Goal: Information Seeking & Learning: Learn about a topic

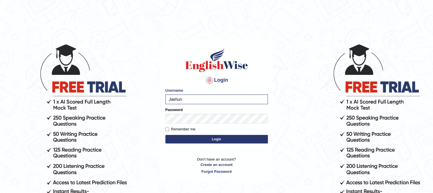
click at [204, 140] on button "Login" at bounding box center [216, 139] width 102 height 9
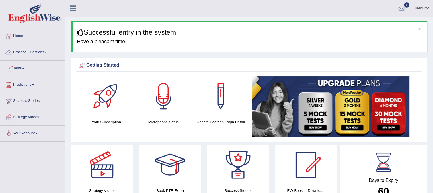
click at [40, 54] on link "Practice Questions" at bounding box center [32, 51] width 65 height 14
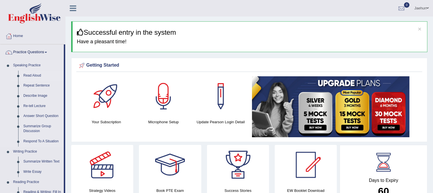
click at [36, 77] on link "Read Aloud" at bounding box center [42, 76] width 43 height 10
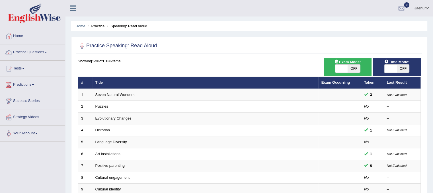
click at [403, 68] on span "OFF" at bounding box center [403, 69] width 13 height 8
checkbox input "true"
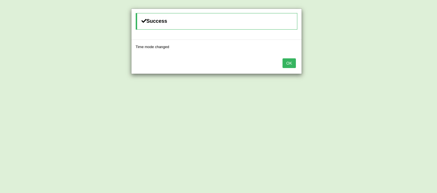
click at [292, 62] on button "OK" at bounding box center [289, 63] width 13 height 10
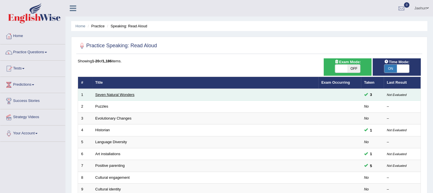
click at [127, 94] on link "Seven Natural Wonders" at bounding box center [114, 94] width 39 height 4
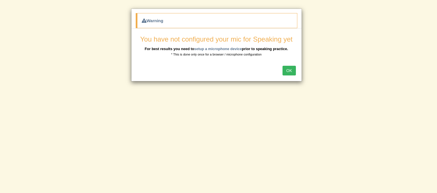
click at [241, 53] on small "* This is done only once for a browser / microphone configuration" at bounding box center [216, 54] width 90 height 3
click at [230, 47] on link "setup a microphone device" at bounding box center [218, 49] width 48 height 4
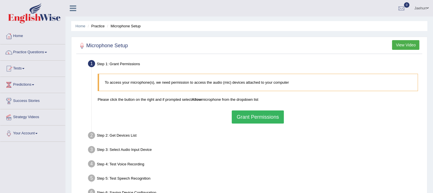
click at [262, 113] on button "Grant Permissions" at bounding box center [258, 116] width 52 height 13
click at [262, 113] on div "To access your microphone(s), we need permission to access the audio (mic) devi…" at bounding box center [258, 98] width 326 height 55
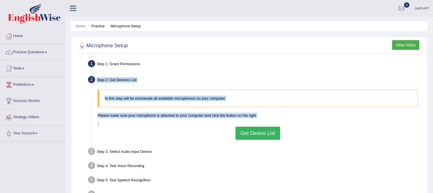
click at [182, 71] on ul "Step 1: Grant Permissions To access your microphone(s), we need permission to a…" at bounding box center [249, 129] width 343 height 143
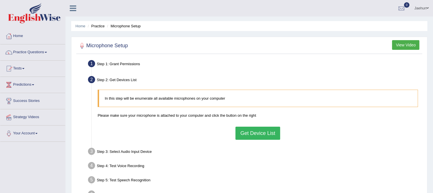
click at [182, 71] on ul "Step 1: Grant Permissions To access your microphone(s), we need permission to a…" at bounding box center [249, 129] width 343 height 143
click at [253, 130] on button "Get Device List" at bounding box center [257, 133] width 44 height 13
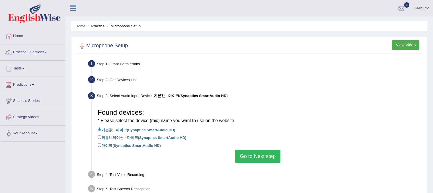
click at [254, 153] on button "Go to Next step" at bounding box center [257, 156] width 45 height 13
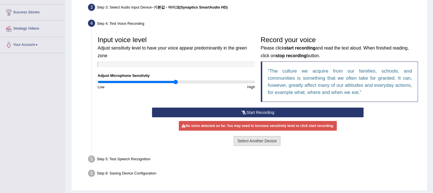
scroll to position [88, 0]
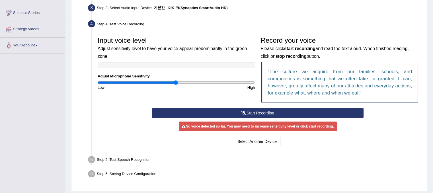
click at [260, 112] on button "Start Recording" at bounding box center [257, 113] width 211 height 10
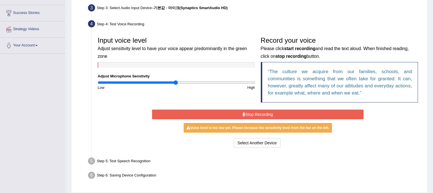
scroll to position [106, 0]
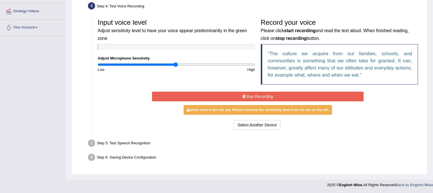
click at [243, 98] on icon at bounding box center [243, 96] width 3 height 4
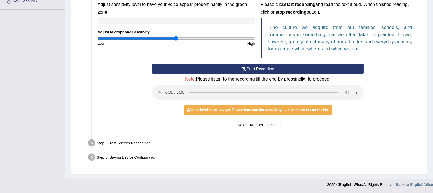
scroll to position [91, 0]
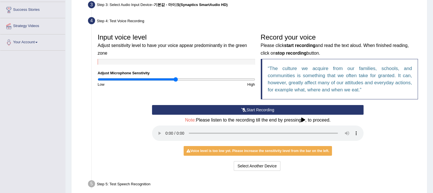
click at [250, 111] on button "Start Recording" at bounding box center [257, 110] width 211 height 10
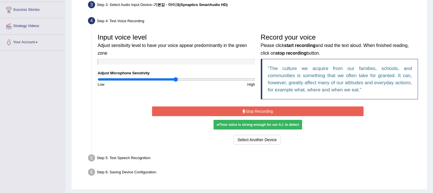
click at [253, 123] on div "Your voice is strong enough for our A.I. to detect" at bounding box center [257, 125] width 88 height 10
click at [257, 114] on button "Stop Recording" at bounding box center [257, 111] width 211 height 10
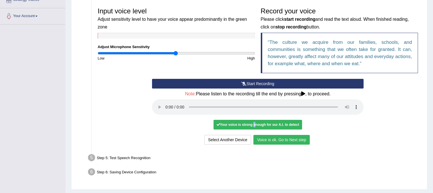
scroll to position [132, 0]
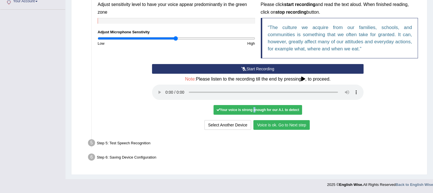
click at [141, 142] on div "Step 5: Test Speech Recognition" at bounding box center [254, 143] width 339 height 13
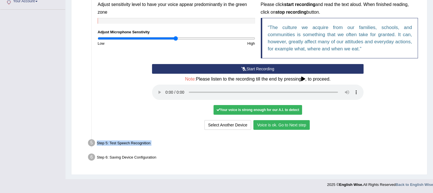
click at [279, 124] on button "Voice is ok. Go to Next step" at bounding box center [281, 125] width 56 height 10
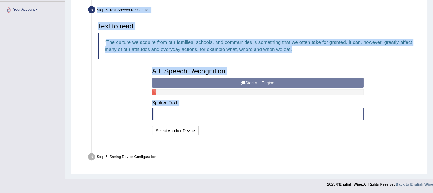
scroll to position [110, 0]
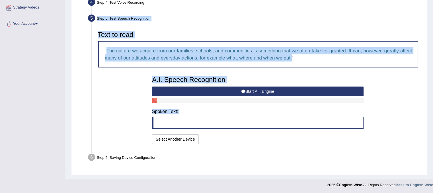
click at [252, 105] on div "A.I. Speech Recognition Start A.I. Engine Stop A.I. Engine Note: Please listen …" at bounding box center [257, 109] width 217 height 72
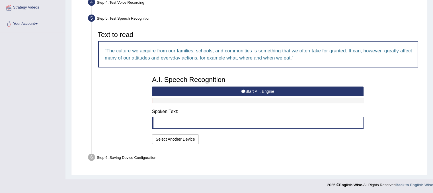
click at [197, 123] on blockquote at bounding box center [257, 123] width 211 height 12
click at [243, 88] on button "Start A.I. Engine" at bounding box center [257, 92] width 211 height 10
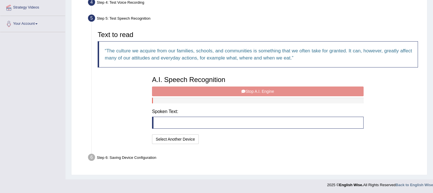
click at [243, 88] on div "A.I. Speech Recognition Start A.I. Engine Stop A.I. Engine Note: Please listen …" at bounding box center [257, 109] width 217 height 72
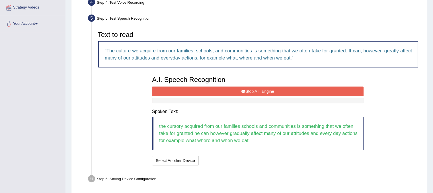
click at [255, 92] on button "Stop A.I. Engine" at bounding box center [257, 92] width 211 height 10
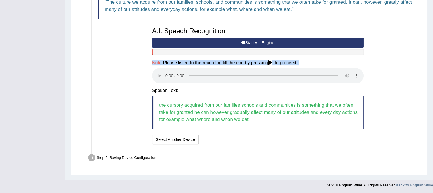
scroll to position [157, 0]
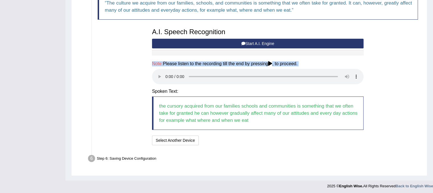
click at [192, 93] on h4 "Spoken Text:" at bounding box center [257, 91] width 211 height 5
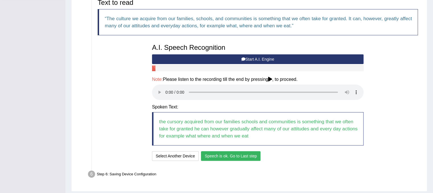
scroll to position [145, 0]
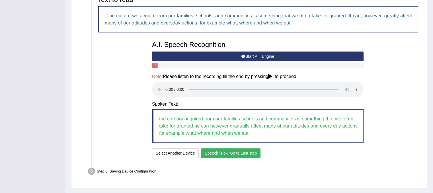
click at [246, 155] on button "Speech is ok. Go to Last step" at bounding box center [230, 153] width 59 height 10
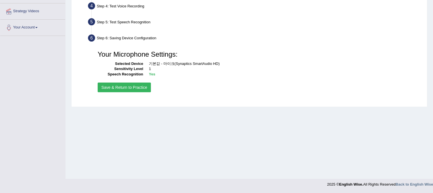
scroll to position [93, 0]
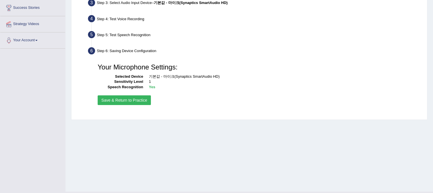
click at [142, 97] on button "Save & Return to Practice" at bounding box center [124, 100] width 53 height 10
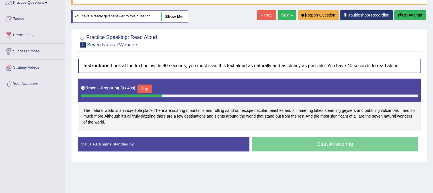
scroll to position [50, 0]
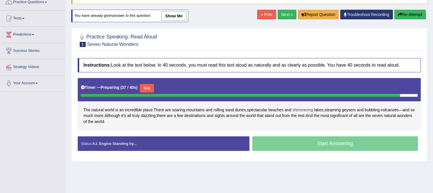
click at [308, 108] on span "shimmering" at bounding box center [302, 110] width 20 height 6
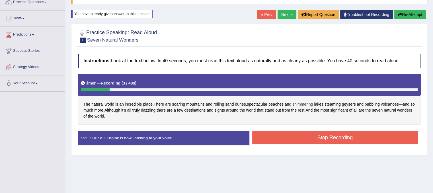
click at [303, 104] on span "shimmering" at bounding box center [302, 104] width 20 height 6
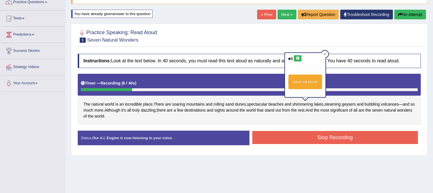
click at [298, 58] on icon at bounding box center [297, 58] width 4 height 3
click at [326, 53] on div at bounding box center [324, 54] width 7 height 7
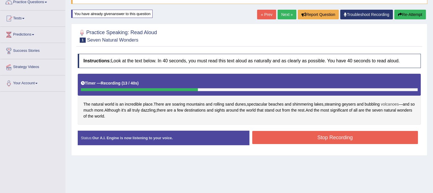
click at [385, 103] on span "volcanoes" at bounding box center [390, 104] width 18 height 6
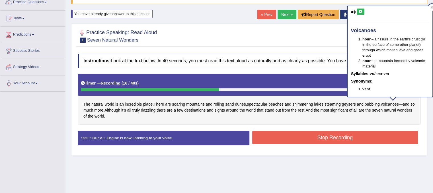
click at [360, 10] on icon at bounding box center [360, 11] width 4 height 3
click at [268, 97] on div "The natural world is an incredible place . There are soaring mountains and roll…" at bounding box center [249, 99] width 343 height 51
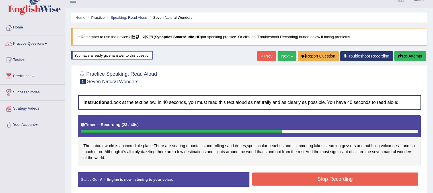
scroll to position [8, 0]
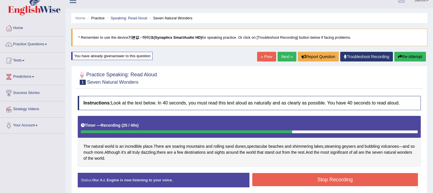
click at [281, 53] on link "Next »" at bounding box center [286, 57] width 19 height 10
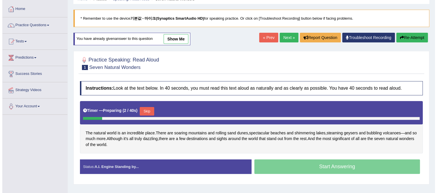
scroll to position [43, 0]
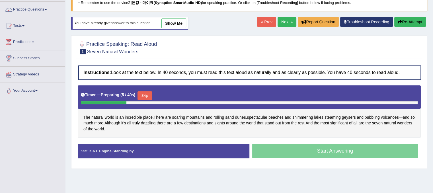
click at [145, 93] on button "Skip" at bounding box center [144, 95] width 14 height 9
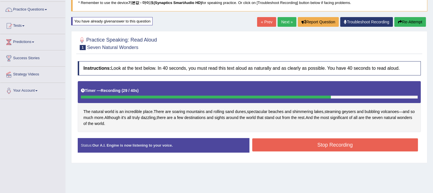
click at [353, 146] on button "Stop Recording" at bounding box center [335, 144] width 166 height 13
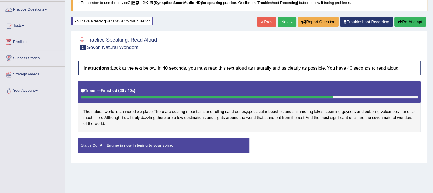
click at [353, 146] on div "Status: Our A.I. Engine is now listening to your voice. Start Answering Stop Re…" at bounding box center [249, 148] width 343 height 20
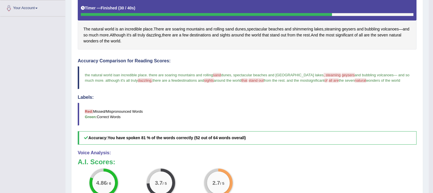
scroll to position [119, 0]
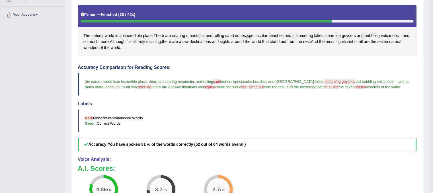
click at [138, 85] on span "dazzling," at bounding box center [145, 87] width 15 height 4
click at [161, 42] on span "dazzling" at bounding box center [153, 42] width 15 height 6
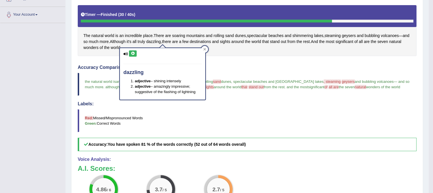
click at [139, 53] on div "dazzling adjective – shining intensely adjective – amazingly impressive; sugges…" at bounding box center [162, 74] width 85 height 52
click at [134, 53] on icon at bounding box center [133, 53] width 4 height 3
click at [205, 48] on icon at bounding box center [204, 49] width 3 height 3
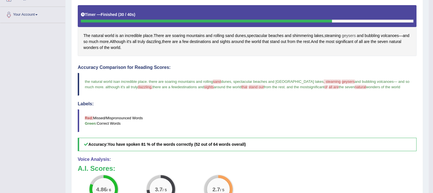
click at [348, 33] on span "geysers" at bounding box center [349, 36] width 14 height 6
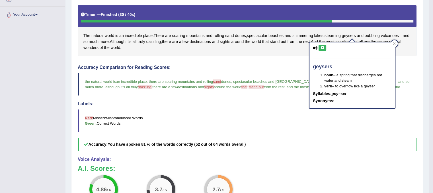
click at [322, 46] on icon at bounding box center [322, 47] width 4 height 3
click at [315, 125] on blockquote "Red: Missed/Mispronounced Words Green: Correct Words" at bounding box center [247, 120] width 339 height 23
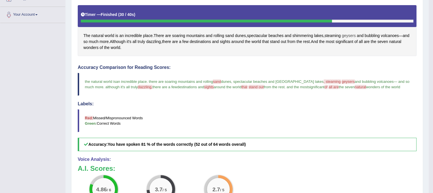
click at [354, 34] on span "geysers" at bounding box center [349, 36] width 14 height 6
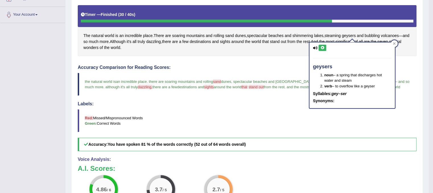
click at [323, 47] on icon at bounding box center [322, 47] width 4 height 3
click at [323, 46] on icon at bounding box center [322, 47] width 4 height 3
click at [323, 47] on icon at bounding box center [322, 47] width 4 height 3
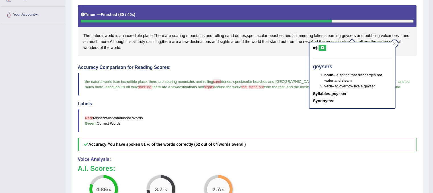
click at [323, 47] on icon at bounding box center [322, 47] width 4 height 3
click at [324, 47] on icon at bounding box center [322, 47] width 4 height 3
click at [322, 47] on icon at bounding box center [322, 47] width 4 height 3
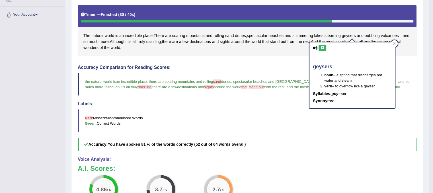
click at [322, 47] on icon at bounding box center [322, 47] width 4 height 3
click at [291, 59] on div "Instructions: Look at the text below. In 40 seconds, you must read this text al…" at bounding box center [246, 119] width 341 height 275
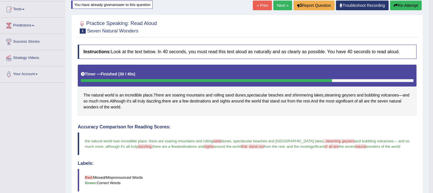
scroll to position [52, 0]
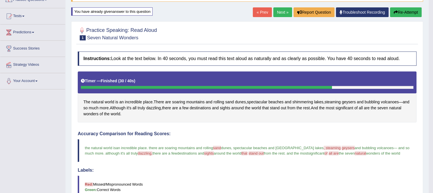
click at [281, 11] on link "Next »" at bounding box center [282, 12] width 19 height 10
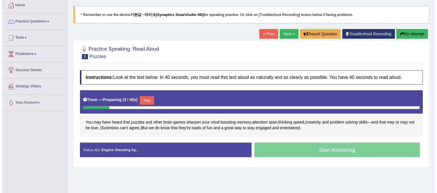
scroll to position [34, 0]
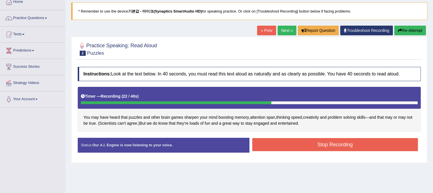
click at [338, 144] on button "Stop Recording" at bounding box center [335, 144] width 166 height 13
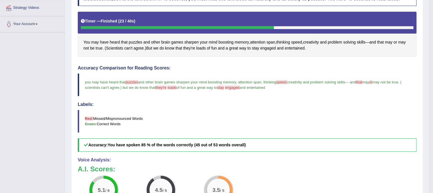
scroll to position [109, 0]
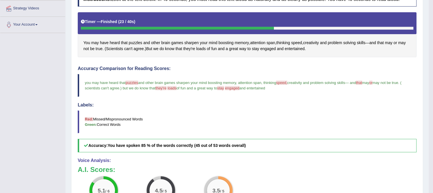
click at [133, 82] on span "puzzles" at bounding box center [131, 83] width 13 height 4
click at [136, 40] on span "puzzles" at bounding box center [135, 43] width 13 height 6
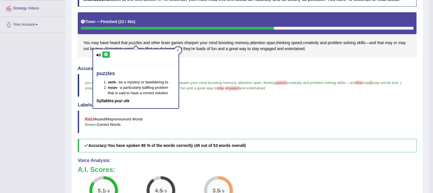
click at [108, 55] on icon at bounding box center [106, 54] width 4 height 3
click at [178, 48] on div at bounding box center [177, 50] width 7 height 7
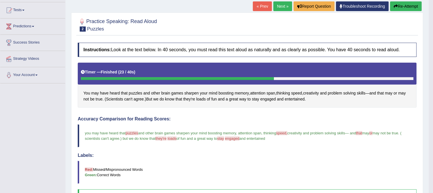
scroll to position [47, 0]
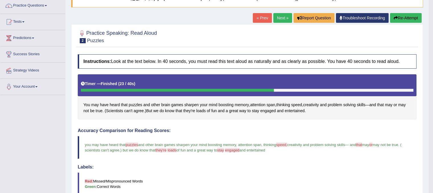
click at [282, 17] on link "Next »" at bounding box center [282, 18] width 19 height 10
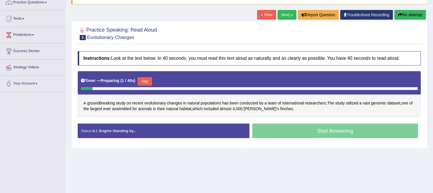
scroll to position [50, 0]
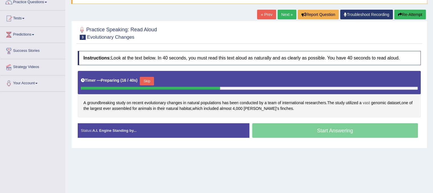
click at [368, 102] on span "vast" at bounding box center [366, 103] width 7 height 6
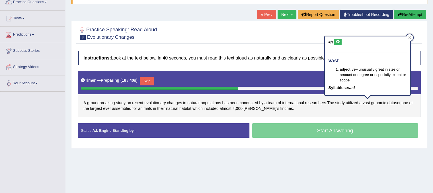
click at [337, 41] on icon at bounding box center [337, 41] width 4 height 3
click at [409, 36] on icon at bounding box center [409, 37] width 3 height 3
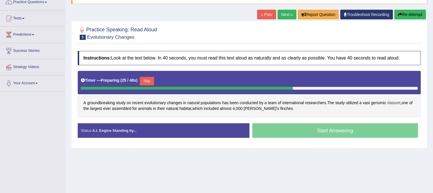
click at [394, 100] on span "dataset" at bounding box center [393, 103] width 13 height 6
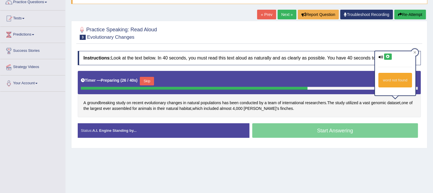
click at [389, 55] on icon at bounding box center [388, 56] width 4 height 3
click at [416, 54] on div "word not found" at bounding box center [395, 75] width 42 height 49
click at [413, 52] on icon at bounding box center [414, 52] width 3 height 3
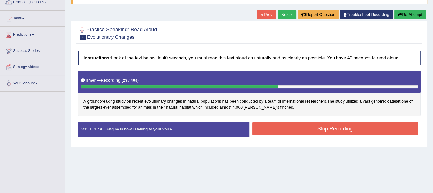
click at [341, 132] on button "Stop Recording" at bounding box center [335, 128] width 166 height 13
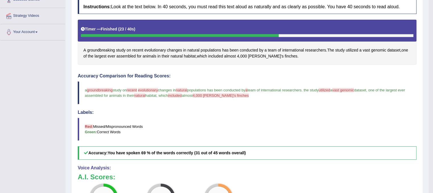
scroll to position [100, 0]
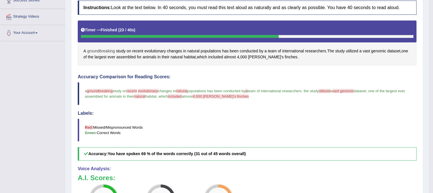
click at [109, 50] on span "groundbreaking" at bounding box center [101, 51] width 28 height 6
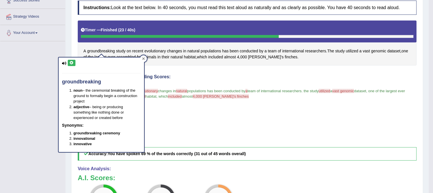
click at [143, 57] on icon at bounding box center [143, 58] width 3 height 3
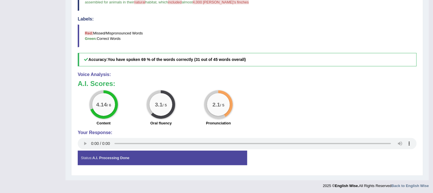
scroll to position [187, 0]
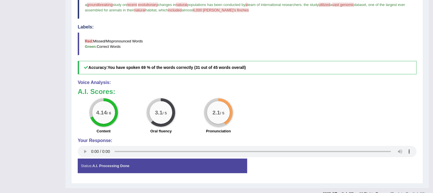
click at [378, 118] on div "4.14 / 6 Content 3.1 / 5 Oral fluency 2.1 / 5 Pronunciation" at bounding box center [247, 116] width 344 height 37
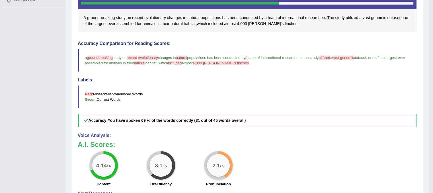
scroll to position [129, 0]
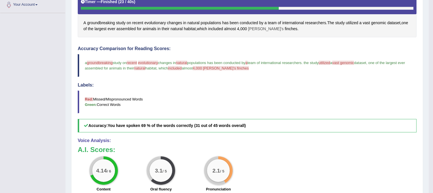
click at [261, 26] on span "Darwin's" at bounding box center [266, 29] width 36 height 6
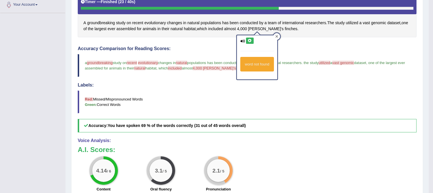
click at [276, 36] on icon at bounding box center [276, 36] width 3 height 3
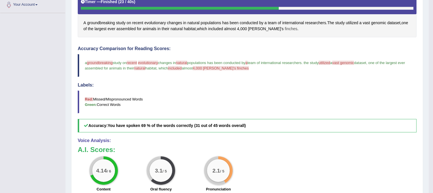
click at [285, 28] on span "finches" at bounding box center [291, 29] width 13 height 6
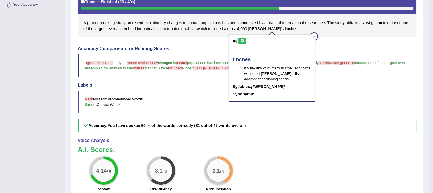
click at [239, 40] on button at bounding box center [242, 41] width 8 height 6
click at [315, 36] on div at bounding box center [313, 36] width 7 height 7
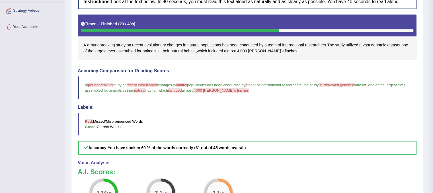
scroll to position [107, 0]
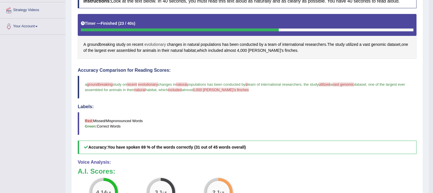
click at [152, 42] on span "evolutionary" at bounding box center [155, 45] width 22 height 6
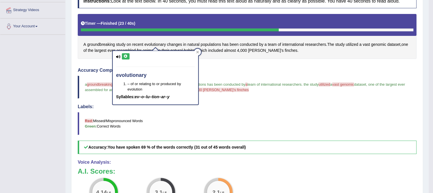
click at [126, 54] on button at bounding box center [126, 56] width 8 height 6
click at [126, 57] on icon at bounding box center [125, 56] width 4 height 3
click at [198, 53] on icon at bounding box center [197, 52] width 3 height 3
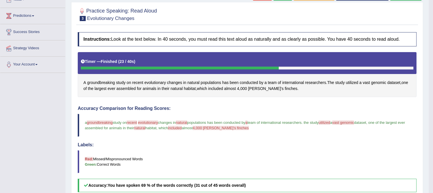
scroll to position [21, 0]
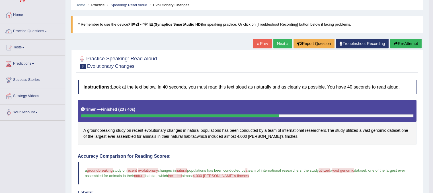
click at [398, 42] on button "Re-Attempt" at bounding box center [406, 44] width 32 height 10
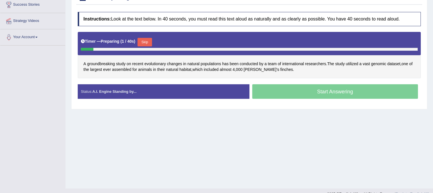
scroll to position [68, 0]
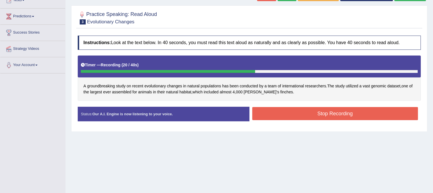
click at [300, 108] on button "Stop Recording" at bounding box center [335, 113] width 166 height 13
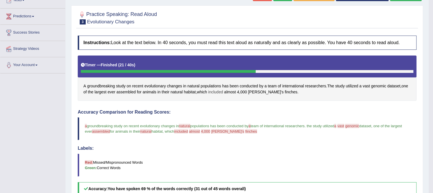
click at [220, 92] on span "included" at bounding box center [215, 92] width 15 height 6
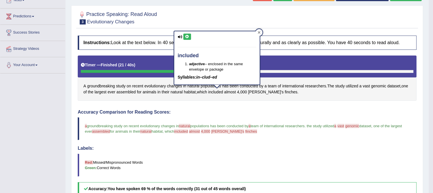
click at [260, 32] on div at bounding box center [259, 32] width 7 height 7
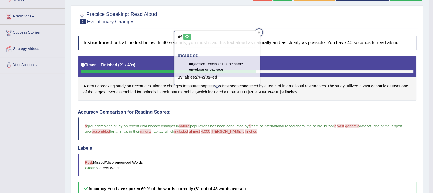
click at [260, 32] on div at bounding box center [259, 32] width 7 height 7
click at [260, 33] on div "Instructions: Look at the text below. In 40 seconds, you must read this text al…" at bounding box center [246, 167] width 341 height 269
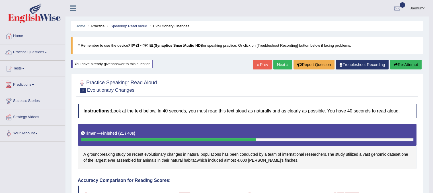
scroll to position [0, 0]
click at [278, 60] on link "Next »" at bounding box center [282, 65] width 19 height 10
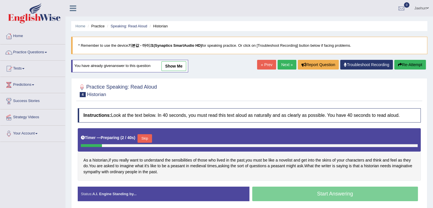
scroll to position [38, 0]
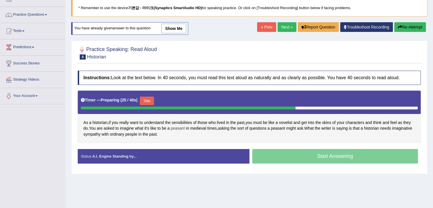
click at [181, 128] on span "peasant" at bounding box center [178, 128] width 14 height 6
click at [181, 128] on body "Toggle navigation Home Practice Questions Speaking Practice Read Aloud Repeat S…" at bounding box center [216, 66] width 433 height 208
click at [181, 128] on span "peasant" at bounding box center [178, 128] width 14 height 6
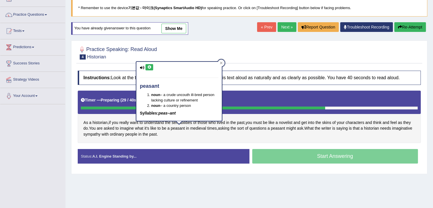
click at [147, 67] on icon at bounding box center [149, 66] width 4 height 3
click at [200, 128] on span "medieval" at bounding box center [198, 128] width 16 height 6
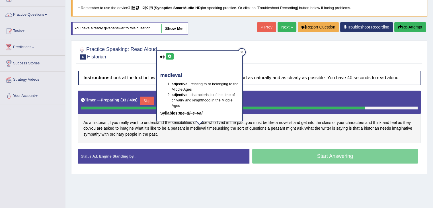
click at [170, 54] on button at bounding box center [170, 56] width 8 height 6
click at [243, 53] on div at bounding box center [241, 52] width 7 height 7
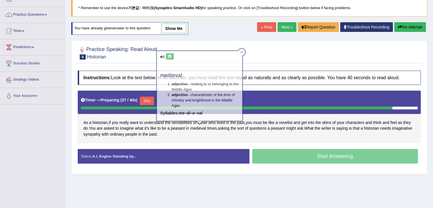
click at [243, 53] on div at bounding box center [241, 52] width 7 height 7
click at [243, 53] on body "Toggle navigation Home Practice Questions Speaking Practice Read Aloud Repeat S…" at bounding box center [216, 66] width 433 height 208
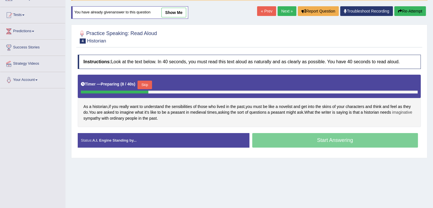
click at [392, 115] on span "imaginative" at bounding box center [402, 112] width 20 height 6
click at [100, 118] on div at bounding box center [96, 119] width 10 height 4
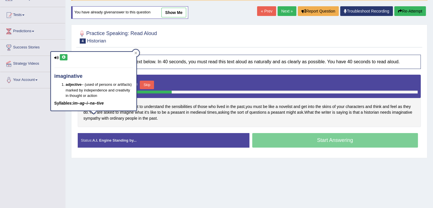
click at [61, 57] on icon at bounding box center [63, 56] width 4 height 3
click at [135, 52] on icon at bounding box center [135, 53] width 3 height 3
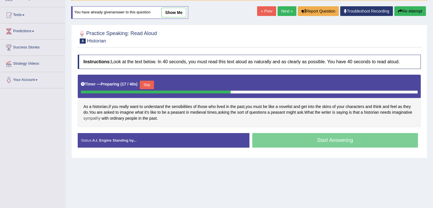
click at [100, 116] on span "sympathy" at bounding box center [91, 118] width 17 height 6
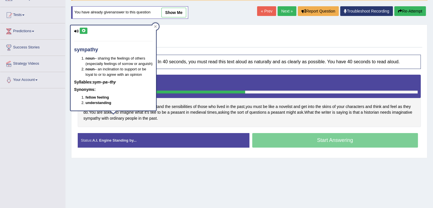
click at [86, 32] on button at bounding box center [84, 31] width 8 height 6
click at [155, 24] on div at bounding box center [155, 26] width 7 height 7
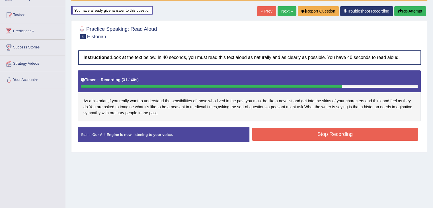
click at [300, 133] on button "Stop Recording" at bounding box center [335, 133] width 166 height 13
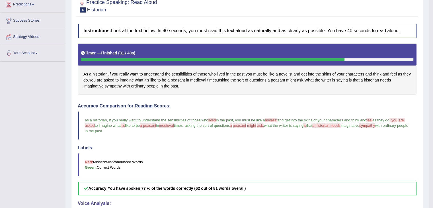
scroll to position [41, 0]
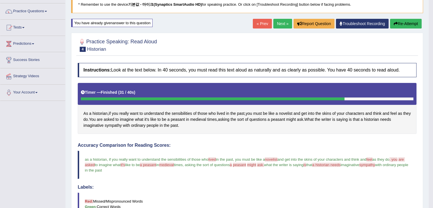
click at [277, 20] on link "Next »" at bounding box center [282, 24] width 19 height 10
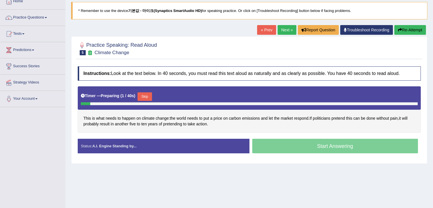
scroll to position [35, 0]
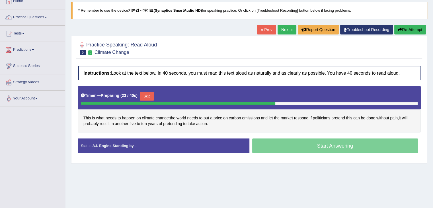
click at [103, 123] on span "result" at bounding box center [105, 124] width 10 height 6
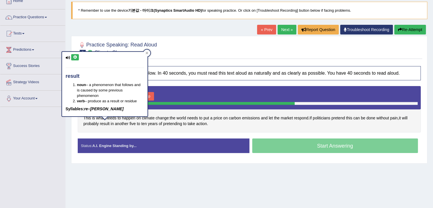
click at [75, 57] on icon at bounding box center [75, 56] width 4 height 3
click at [147, 50] on div at bounding box center [146, 53] width 7 height 7
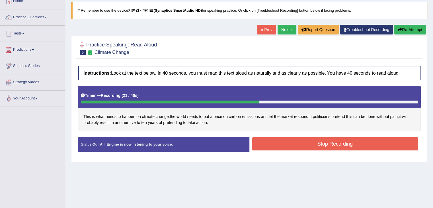
click at [312, 143] on button "Stop Recording" at bounding box center [335, 143] width 166 height 13
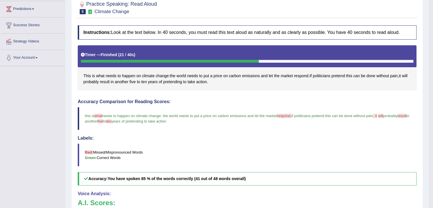
scroll to position [0, 0]
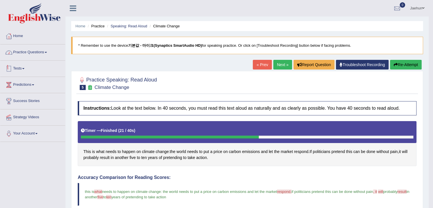
click at [47, 55] on link "Practice Questions" at bounding box center [32, 51] width 65 height 14
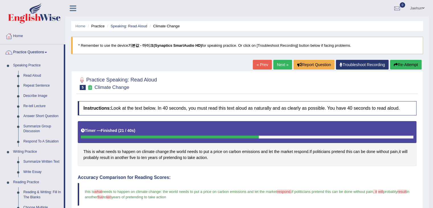
click at [279, 60] on link "Next »" at bounding box center [282, 65] width 19 height 10
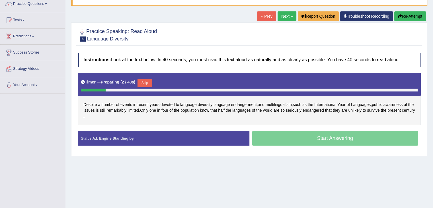
scroll to position [49, 0]
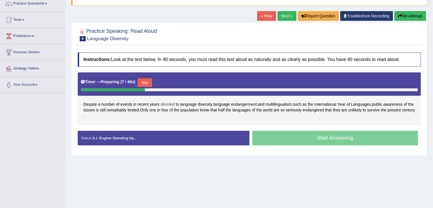
click at [169, 101] on span "devoted" at bounding box center [167, 104] width 14 height 6
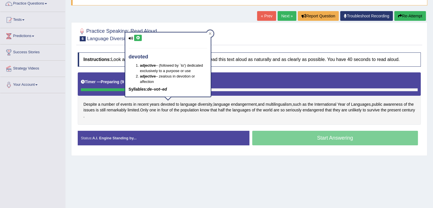
click at [140, 39] on button at bounding box center [138, 38] width 8 height 6
click at [212, 33] on div at bounding box center [210, 33] width 7 height 7
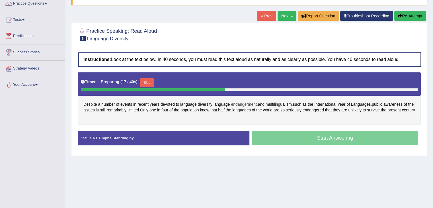
drag, startPoint x: 230, startPoint y: 103, endPoint x: 236, endPoint y: 103, distance: 6.0
click at [236, 103] on div "Despite a number of events in recent years devoted to language diversity , lang…" at bounding box center [249, 98] width 343 height 52
click at [236, 103] on span "endangerment" at bounding box center [244, 104] width 26 height 6
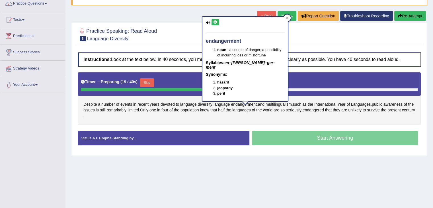
click at [217, 19] on button at bounding box center [215, 22] width 8 height 6
click at [288, 20] on div at bounding box center [287, 18] width 7 height 7
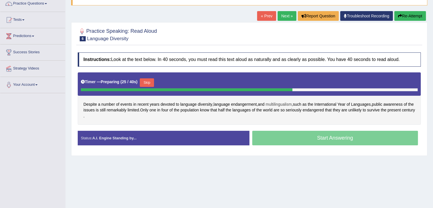
click at [285, 103] on span "multilingualism" at bounding box center [278, 104] width 26 height 6
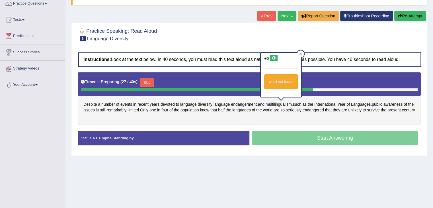
click at [275, 56] on icon at bounding box center [273, 57] width 4 height 3
click at [302, 53] on div at bounding box center [300, 53] width 7 height 7
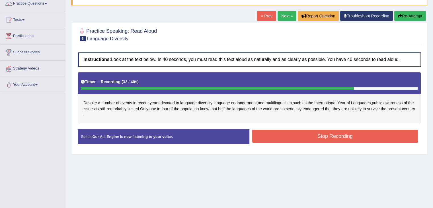
click at [341, 129] on div "Created with Highcharts 7.1.2 Great Too slow Too fast Time Speech pace meter: 0…" at bounding box center [336, 129] width 174 height 0
click at [341, 132] on button "Stop Recording" at bounding box center [335, 135] width 166 height 13
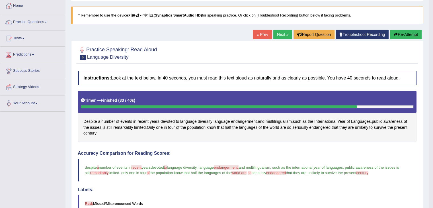
scroll to position [30, 0]
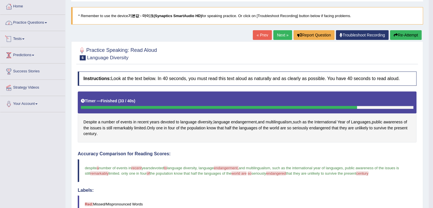
click at [41, 28] on link "Practice Questions" at bounding box center [32, 22] width 65 height 14
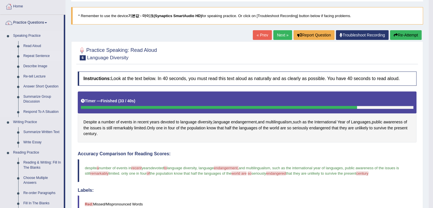
click at [41, 58] on link "Repeat Sentence" at bounding box center [42, 56] width 43 height 10
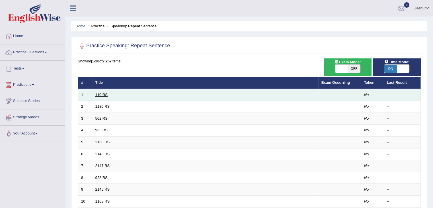
click at [106, 94] on link "110 RS" at bounding box center [101, 94] width 12 height 4
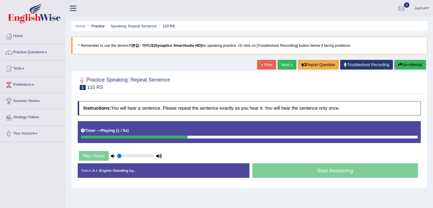
scroll to position [22, 0]
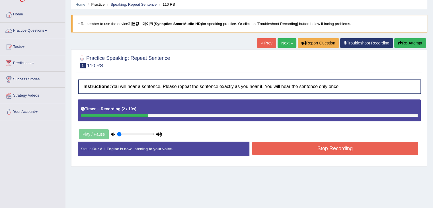
click at [263, 44] on link "« Prev" at bounding box center [266, 43] width 19 height 10
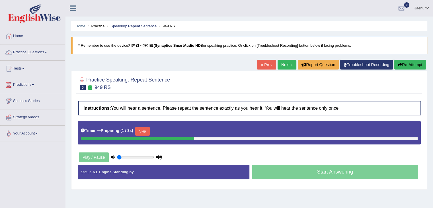
scroll to position [31, 0]
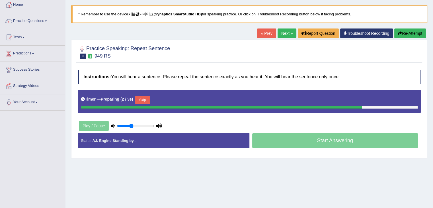
type input "0.4"
click at [132, 125] on input "range" at bounding box center [135, 125] width 37 height 5
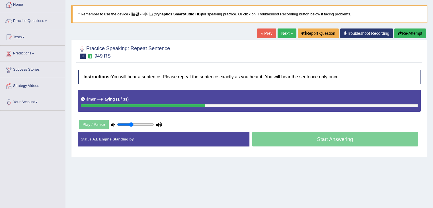
scroll to position [0, 0]
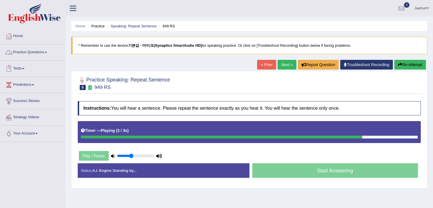
click at [24, 52] on link "Practice Questions" at bounding box center [32, 51] width 65 height 14
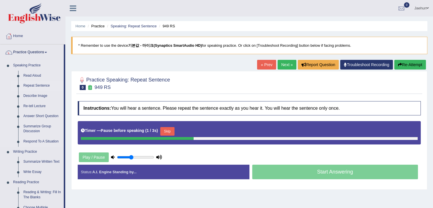
click at [38, 85] on link "Repeat Sentence" at bounding box center [42, 86] width 43 height 10
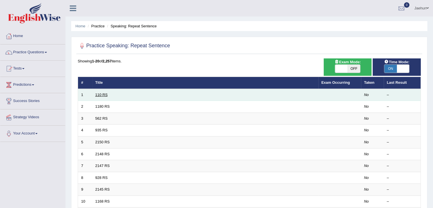
click at [104, 95] on link "110 RS" at bounding box center [101, 94] width 12 height 4
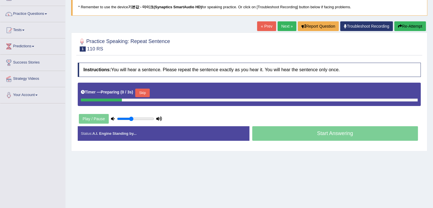
scroll to position [38, 0]
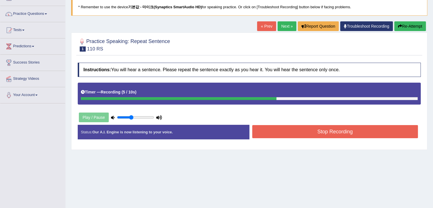
click at [300, 132] on button "Stop Recording" at bounding box center [335, 131] width 166 height 13
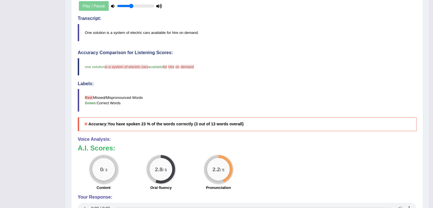
scroll to position [83, 0]
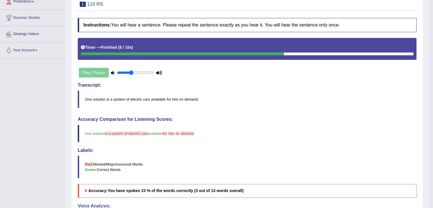
click at [102, 72] on div "Play / Pause" at bounding box center [120, 72] width 85 height 14
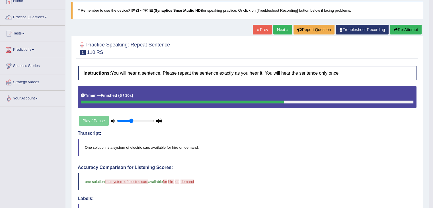
scroll to position [35, 0]
click at [395, 29] on icon "button" at bounding box center [396, 30] width 4 height 4
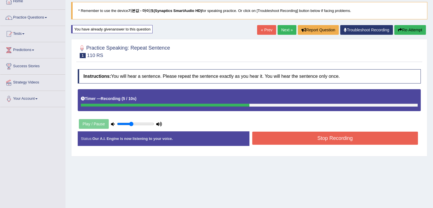
click at [328, 139] on button "Stop Recording" at bounding box center [335, 137] width 166 height 13
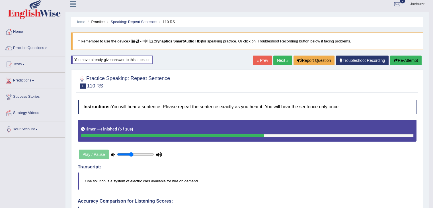
scroll to position [4, 0]
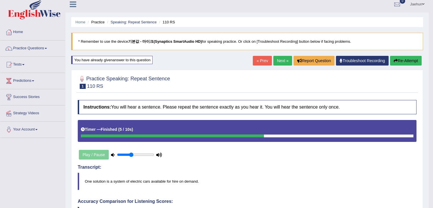
click at [397, 61] on button "Re-Attempt" at bounding box center [406, 61] width 32 height 10
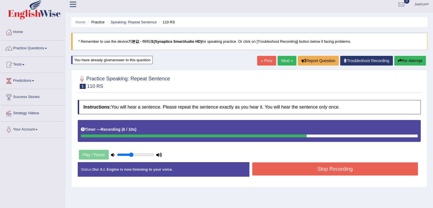
click at [352, 168] on button "Stop Recording" at bounding box center [335, 168] width 166 height 13
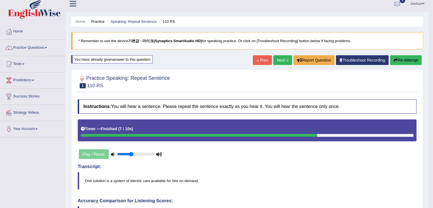
scroll to position [4, 0]
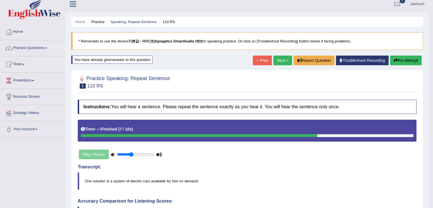
click at [402, 62] on button "Re-Attempt" at bounding box center [406, 60] width 32 height 10
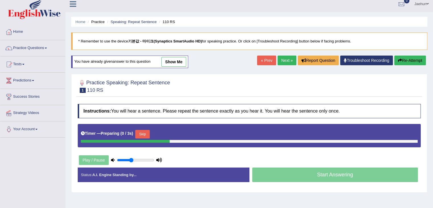
scroll to position [4, 0]
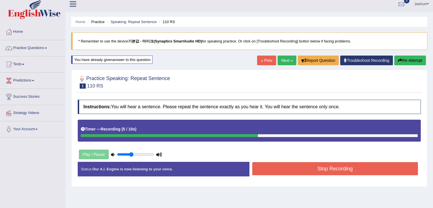
click at [399, 59] on icon "button" at bounding box center [400, 60] width 4 height 4
click at [354, 171] on button "Stop Recording" at bounding box center [335, 168] width 166 height 13
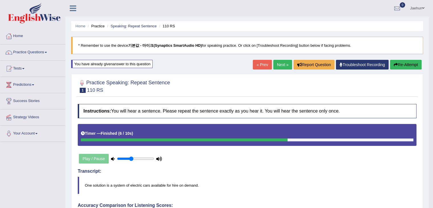
click at [396, 63] on icon "button" at bounding box center [396, 65] width 4 height 4
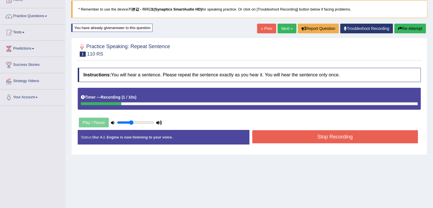
scroll to position [13, 0]
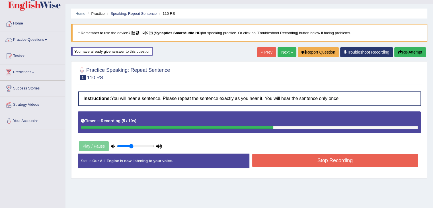
click at [400, 50] on icon "button" at bounding box center [400, 52] width 4 height 4
click at [366, 153] on div "Created with Highcharts 7.1.2 Great Too slow Too fast Time Speech pace meter: 0…" at bounding box center [336, 153] width 174 height 0
click at [367, 162] on button "Stop Recording" at bounding box center [335, 160] width 166 height 13
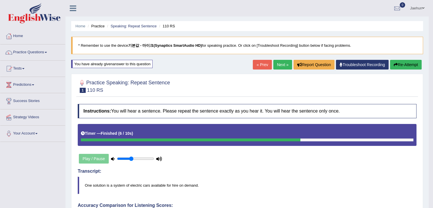
click at [282, 67] on link "Next »" at bounding box center [282, 65] width 19 height 10
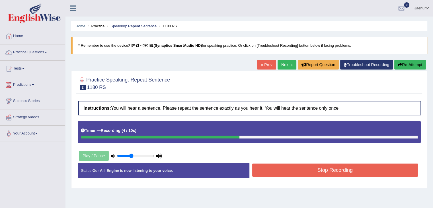
click at [313, 166] on button "Stop Recording" at bounding box center [335, 169] width 166 height 13
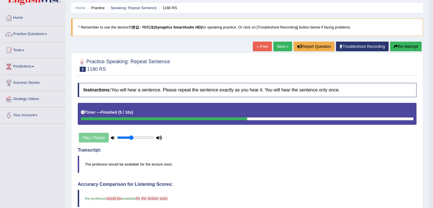
scroll to position [18, 0]
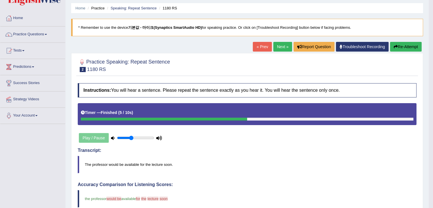
click at [402, 42] on button "Re-Attempt" at bounding box center [406, 47] width 32 height 10
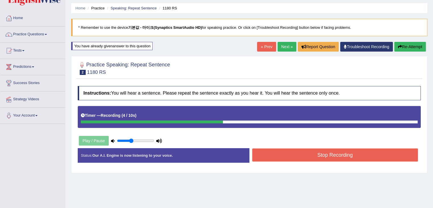
click at [355, 157] on button "Stop Recording" at bounding box center [335, 154] width 166 height 13
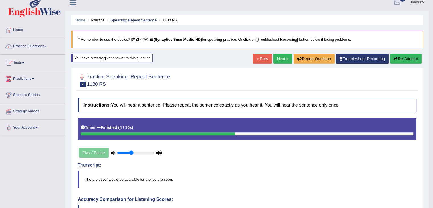
scroll to position [5, 0]
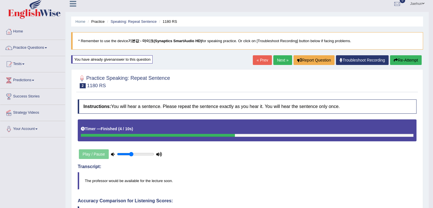
click at [394, 60] on icon "button" at bounding box center [396, 60] width 4 height 4
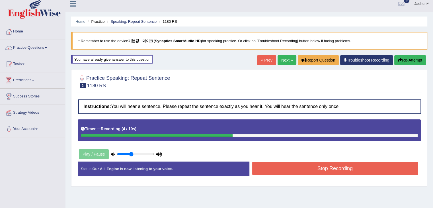
click at [340, 167] on button "Stop Recording" at bounding box center [335, 168] width 166 height 13
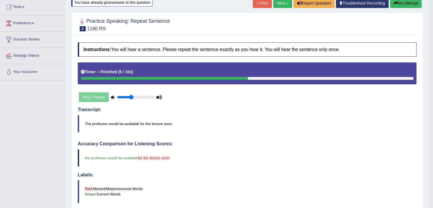
scroll to position [17, 0]
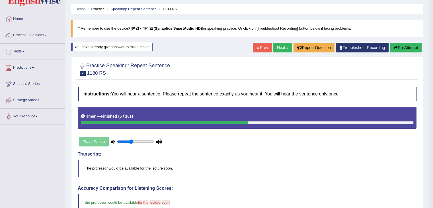
click at [285, 46] on link "Next »" at bounding box center [282, 48] width 19 height 10
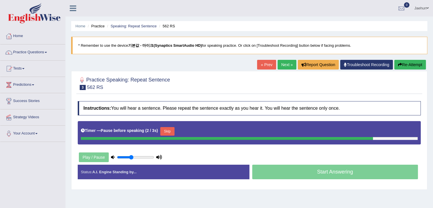
click at [408, 64] on button "Re-Attempt" at bounding box center [410, 65] width 32 height 10
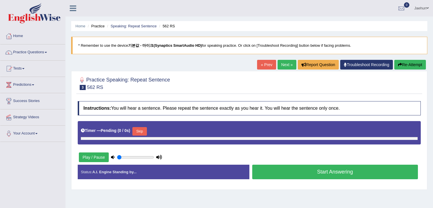
type input "0.4"
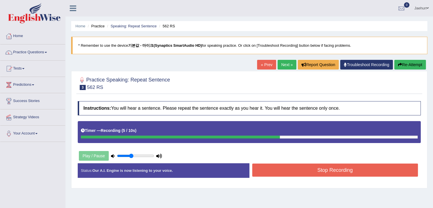
click at [409, 64] on button "Re-Attempt" at bounding box center [410, 65] width 32 height 10
click at [362, 167] on button "Stop Recording" at bounding box center [335, 169] width 166 height 13
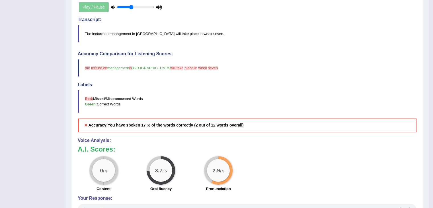
scroll to position [149, 0]
click at [97, 32] on blockquote "The lecture on management in Japan will take place in week seven." at bounding box center [247, 32] width 339 height 17
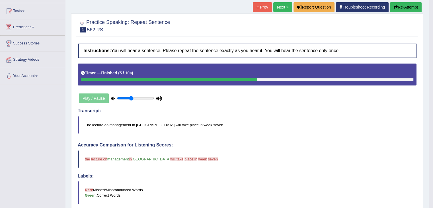
scroll to position [26, 0]
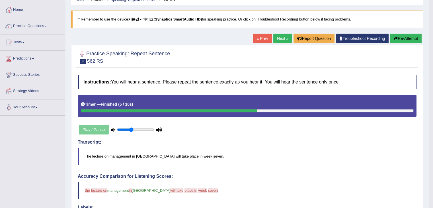
click at [394, 34] on button "Re-Attempt" at bounding box center [406, 39] width 32 height 10
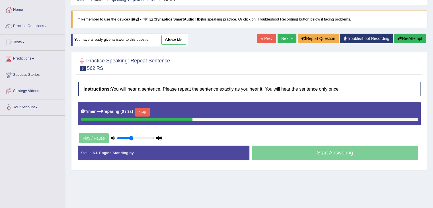
scroll to position [26, 0]
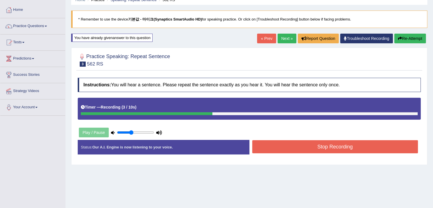
click at [413, 38] on button "Re-Attempt" at bounding box center [410, 39] width 32 height 10
click at [348, 143] on button "Stop Recording" at bounding box center [335, 146] width 166 height 13
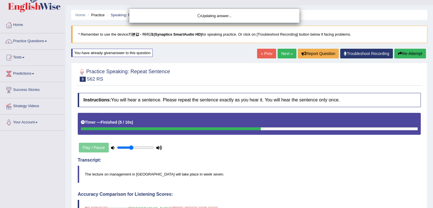
scroll to position [11, 0]
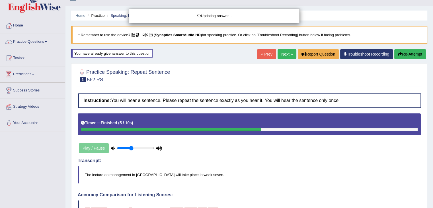
click at [402, 56] on div "Updating answer..." at bounding box center [216, 104] width 433 height 208
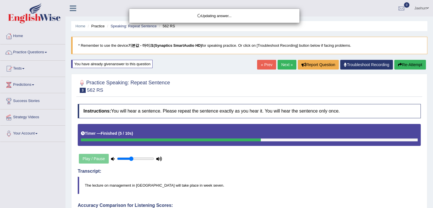
click at [403, 63] on div "Updating answer..." at bounding box center [216, 104] width 433 height 208
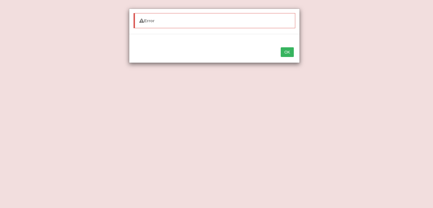
click at [292, 53] on button "OK" at bounding box center [287, 52] width 13 height 10
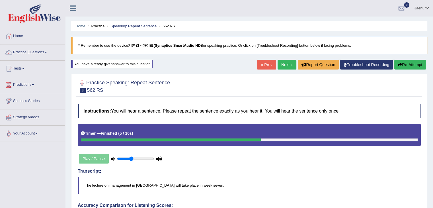
click at [404, 67] on button "Re-Attempt" at bounding box center [410, 65] width 32 height 10
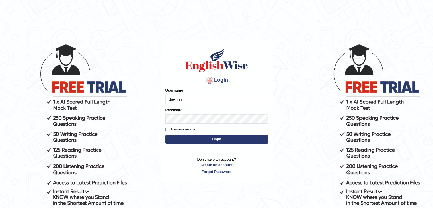
type input "Jaehun"
click at [165, 135] on button "Login" at bounding box center [216, 139] width 102 height 9
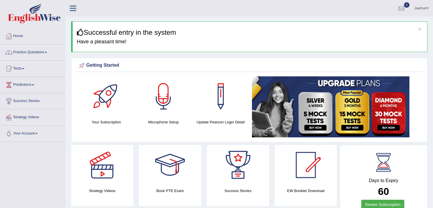
click at [46, 55] on link "Practice Questions" at bounding box center [32, 51] width 65 height 14
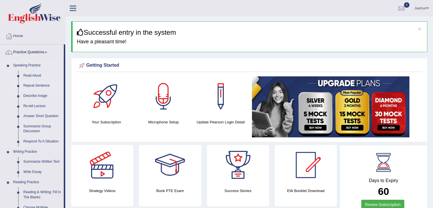
click at [40, 88] on link "Repeat Sentence" at bounding box center [42, 86] width 43 height 10
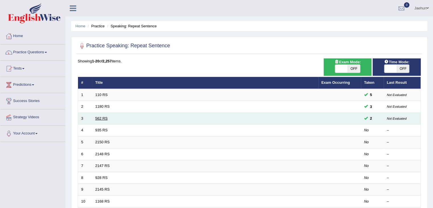
click at [99, 118] on link "562 RS" at bounding box center [101, 118] width 12 height 4
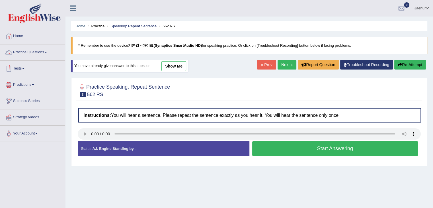
click at [41, 51] on link "Practice Questions" at bounding box center [32, 51] width 65 height 14
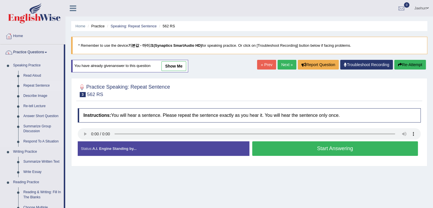
click at [37, 85] on link "Repeat Sentence" at bounding box center [42, 86] width 43 height 10
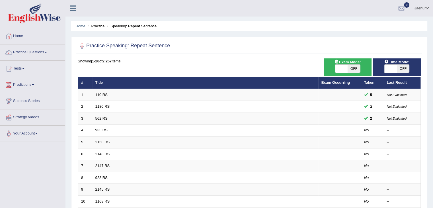
click at [402, 68] on span "OFF" at bounding box center [403, 69] width 13 height 8
checkbox input "true"
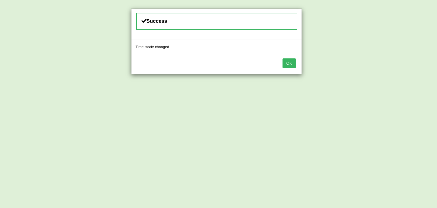
click at [289, 65] on button "OK" at bounding box center [289, 63] width 13 height 10
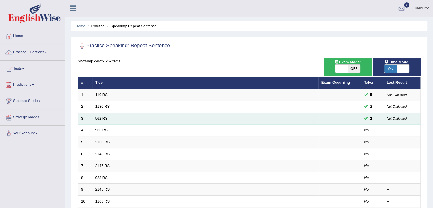
click at [104, 120] on td "562 RS" at bounding box center [205, 118] width 226 height 12
click at [102, 116] on link "562 RS" at bounding box center [101, 118] width 12 height 4
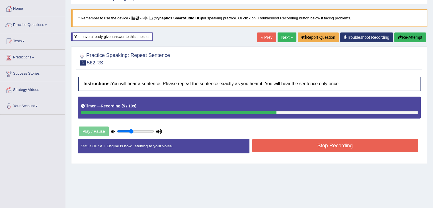
click at [293, 144] on button "Stop Recording" at bounding box center [335, 145] width 166 height 13
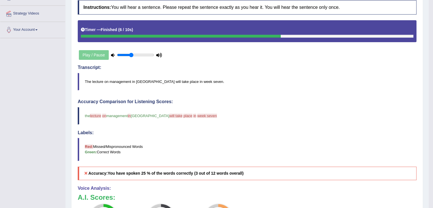
scroll to position [44, 0]
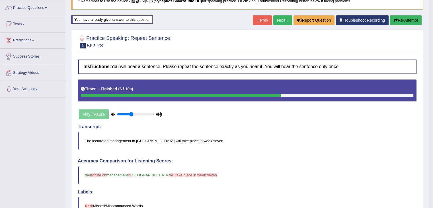
click at [404, 21] on button "Re-Attempt" at bounding box center [406, 20] width 32 height 10
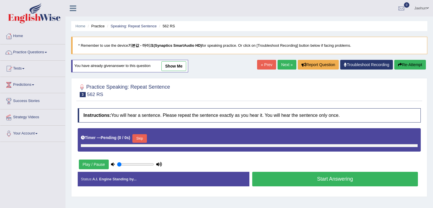
type input "0.4"
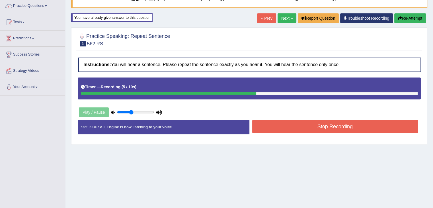
click at [404, 18] on button "Re-Attempt" at bounding box center [410, 18] width 32 height 10
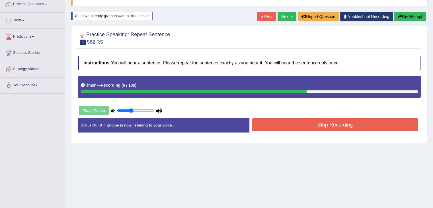
click at [352, 123] on button "Stop Recording" at bounding box center [335, 124] width 166 height 13
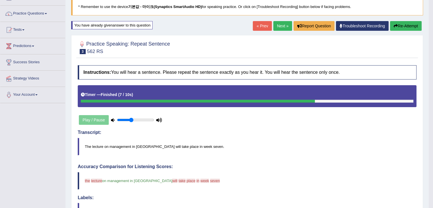
scroll to position [39, 0]
click at [409, 25] on button "Re-Attempt" at bounding box center [406, 26] width 32 height 10
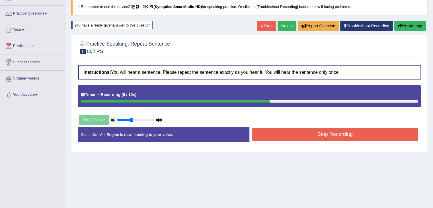
click at [326, 130] on button "Stop Recording" at bounding box center [335, 133] width 166 height 13
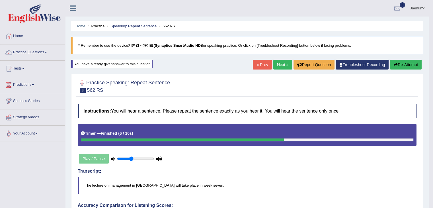
click at [283, 65] on link "Next »" at bounding box center [282, 65] width 19 height 10
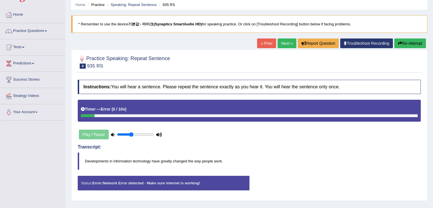
scroll to position [12, 0]
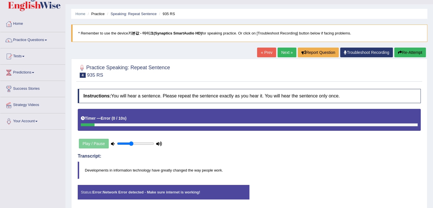
click at [400, 53] on icon "button" at bounding box center [400, 52] width 4 height 4
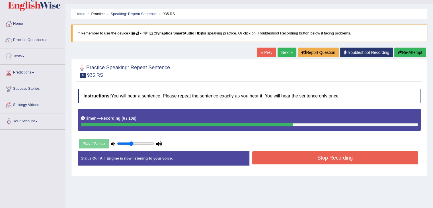
click at [334, 157] on button "Stop Recording" at bounding box center [335, 157] width 166 height 13
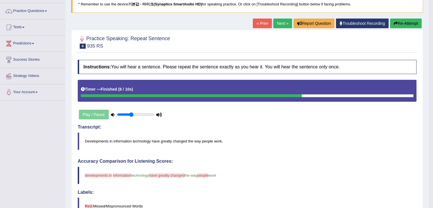
scroll to position [41, 0]
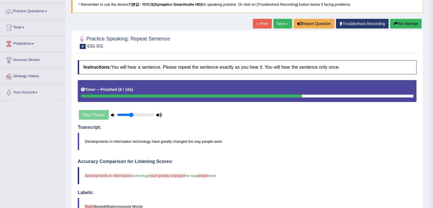
click at [403, 24] on button "Re-Attempt" at bounding box center [406, 24] width 32 height 10
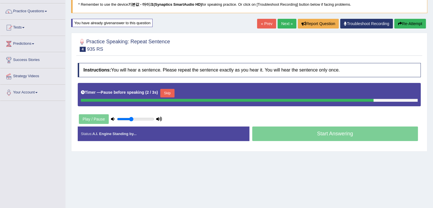
click at [387, 67] on h4 "Instructions: You will hear a sentence. Please repeat the sentence exactly as y…" at bounding box center [249, 70] width 343 height 14
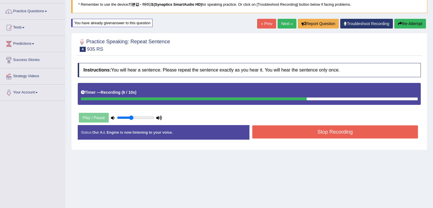
click at [368, 131] on button "Stop Recording" at bounding box center [335, 131] width 166 height 13
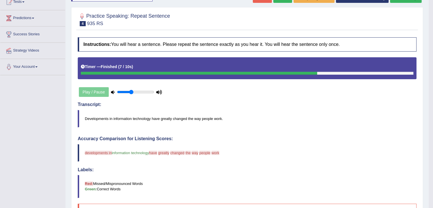
scroll to position [46, 0]
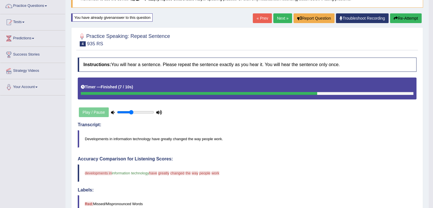
click at [405, 17] on button "Re-Attempt" at bounding box center [406, 18] width 32 height 10
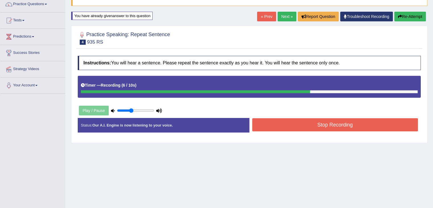
click at [360, 122] on button "Stop Recording" at bounding box center [335, 124] width 166 height 13
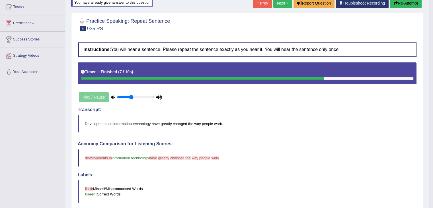
scroll to position [47, 0]
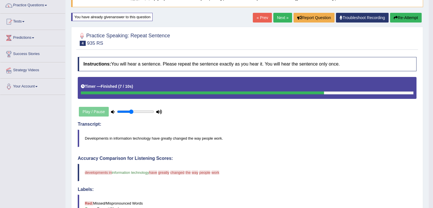
click at [411, 20] on button "Re-Attempt" at bounding box center [406, 18] width 32 height 10
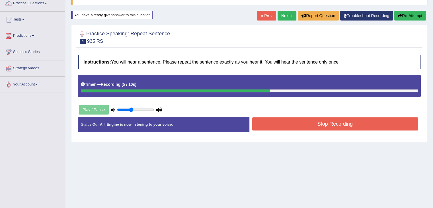
click at [345, 121] on button "Stop Recording" at bounding box center [335, 123] width 166 height 13
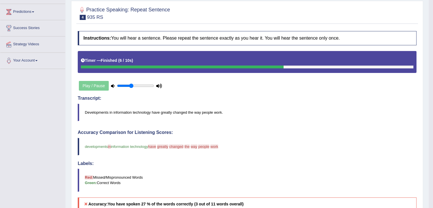
scroll to position [31, 0]
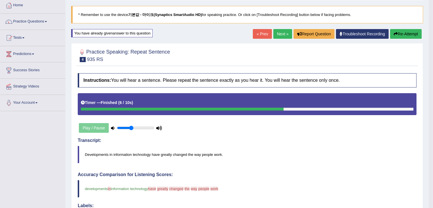
click at [395, 34] on icon "button" at bounding box center [396, 34] width 4 height 4
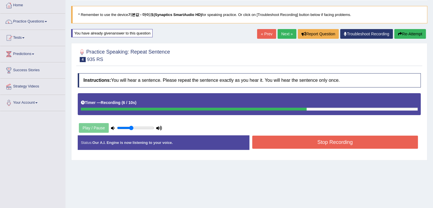
click at [341, 143] on button "Stop Recording" at bounding box center [335, 141] width 166 height 13
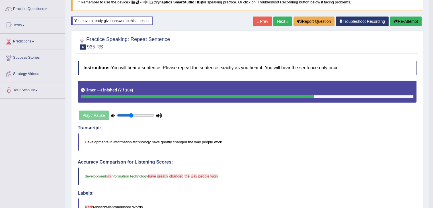
scroll to position [43, 0]
click at [394, 23] on icon "button" at bounding box center [396, 21] width 4 height 4
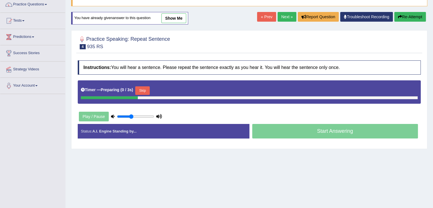
click at [147, 90] on button "Skip" at bounding box center [142, 90] width 14 height 9
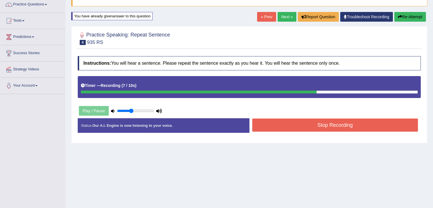
click at [295, 124] on button "Stop Recording" at bounding box center [335, 124] width 166 height 13
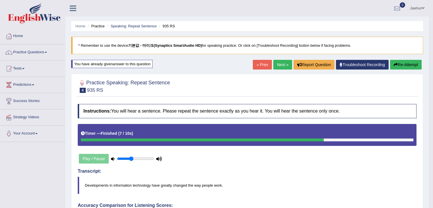
click at [279, 66] on link "Next »" at bounding box center [282, 65] width 19 height 10
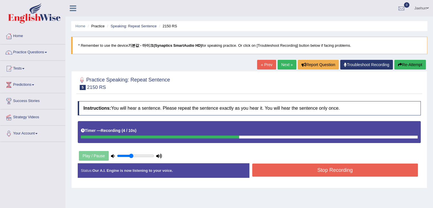
click at [285, 166] on button "Stop Recording" at bounding box center [335, 169] width 166 height 13
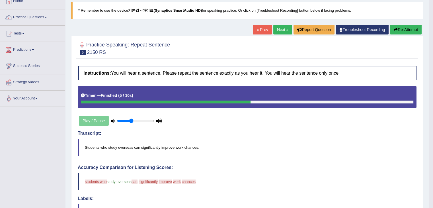
scroll to position [32, 0]
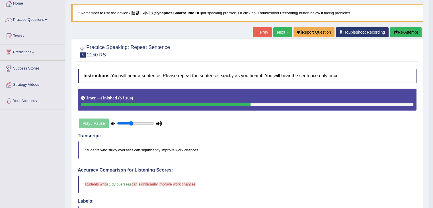
click at [407, 31] on button "Re-Attempt" at bounding box center [406, 32] width 32 height 10
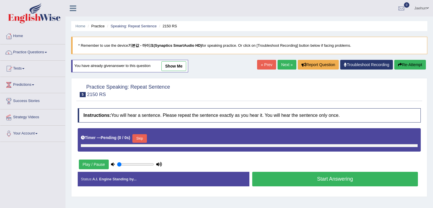
type input "0.4"
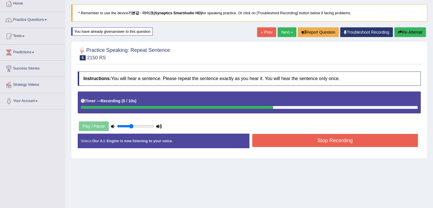
click at [337, 140] on button "Stop Recording" at bounding box center [335, 140] width 166 height 13
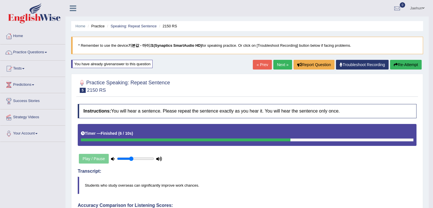
click at [279, 66] on link "Next »" at bounding box center [282, 65] width 19 height 10
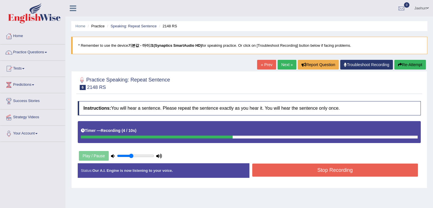
click at [331, 162] on div "Instructions: You will hear a sentence. Please repeat the sentence exactly as y…" at bounding box center [249, 141] width 346 height 87
click at [330, 169] on button "Stop Recording" at bounding box center [335, 169] width 166 height 13
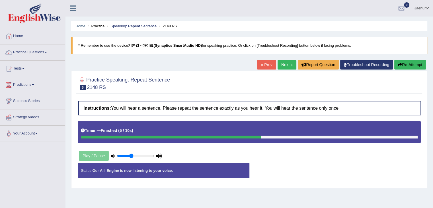
click at [330, 169] on div "Status: Our A.I. Engine is now listening to your voice. Start Answering Stop Re…" at bounding box center [249, 173] width 343 height 20
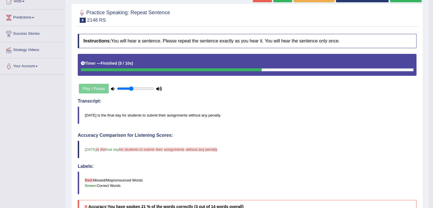
scroll to position [40, 0]
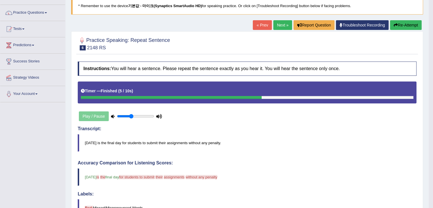
click at [397, 26] on button "Re-Attempt" at bounding box center [406, 25] width 32 height 10
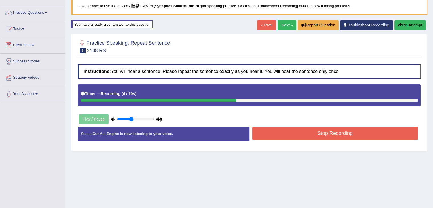
click at [329, 134] on button "Stop Recording" at bounding box center [335, 133] width 166 height 13
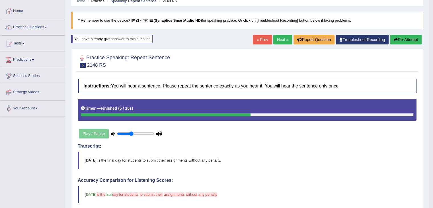
scroll to position [23, 0]
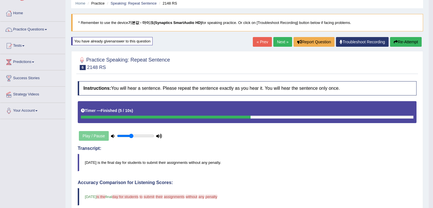
click at [409, 41] on button "Re-Attempt" at bounding box center [406, 42] width 32 height 10
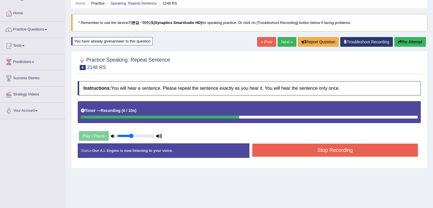
click at [339, 151] on button "Stop Recording" at bounding box center [335, 149] width 166 height 13
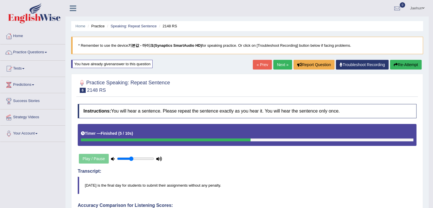
click at [279, 61] on link "Next »" at bounding box center [282, 65] width 19 height 10
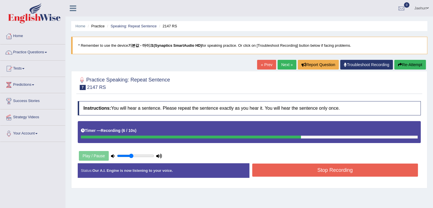
click at [410, 63] on button "Re-Attempt" at bounding box center [410, 65] width 32 height 10
click at [359, 163] on button "Stop Recording" at bounding box center [335, 169] width 166 height 13
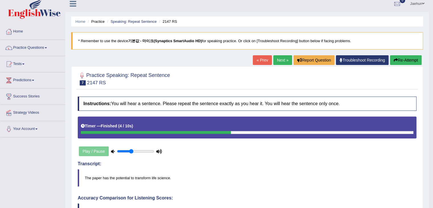
scroll to position [3, 0]
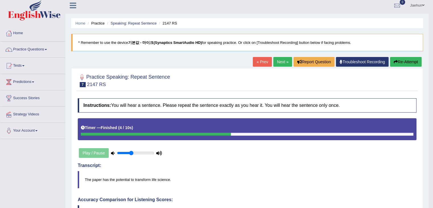
click at [394, 60] on icon "button" at bounding box center [396, 62] width 4 height 4
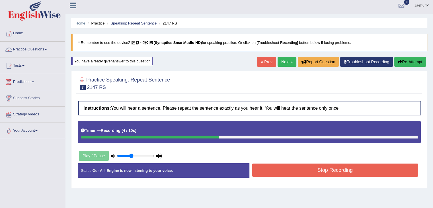
click at [366, 166] on button "Stop Recording" at bounding box center [335, 169] width 166 height 13
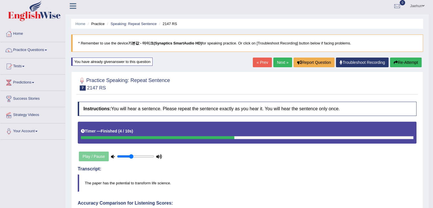
scroll to position [1, 0]
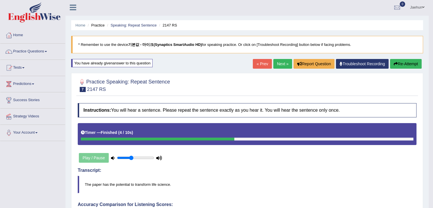
click at [401, 61] on button "Re-Attempt" at bounding box center [406, 64] width 32 height 10
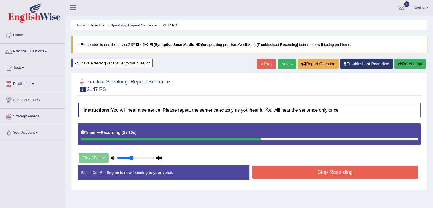
click at [310, 177] on button "Stop Recording" at bounding box center [335, 171] width 166 height 13
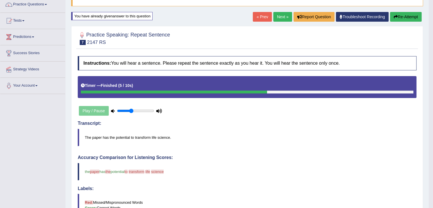
scroll to position [47, 0]
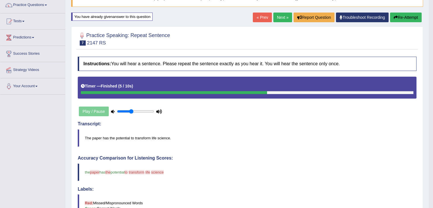
click at [411, 15] on button "Re-Attempt" at bounding box center [406, 18] width 32 height 10
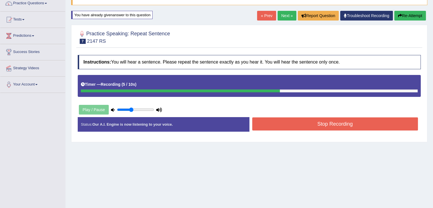
click at [329, 127] on button "Stop Recording" at bounding box center [335, 123] width 166 height 13
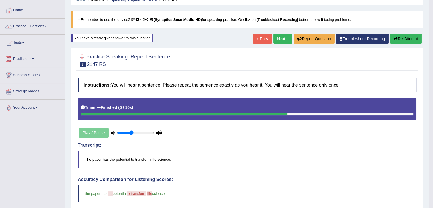
scroll to position [6, 0]
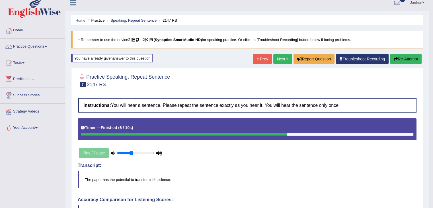
click at [282, 57] on link "Next »" at bounding box center [282, 59] width 19 height 10
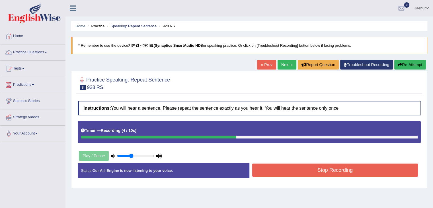
click at [317, 169] on button "Stop Recording" at bounding box center [335, 169] width 166 height 13
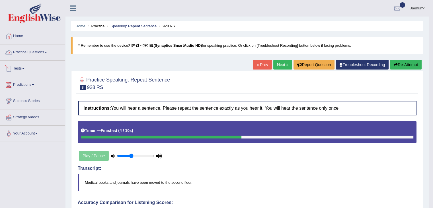
click at [36, 52] on link "Practice Questions" at bounding box center [32, 51] width 65 height 14
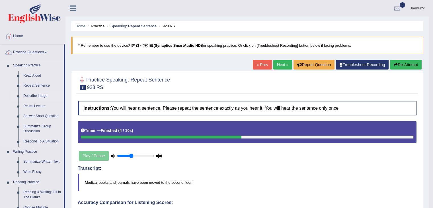
click at [35, 98] on link "Describe Image" at bounding box center [42, 96] width 43 height 10
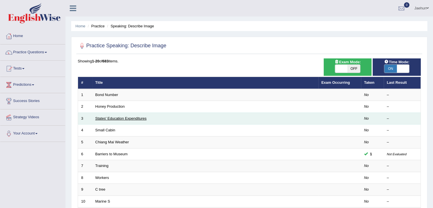
click at [119, 116] on link "States' Education Expenditures" at bounding box center [120, 118] width 51 height 4
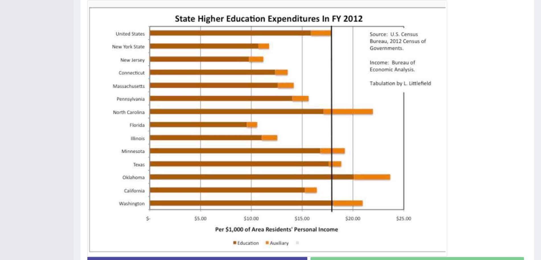
scroll to position [150, 0]
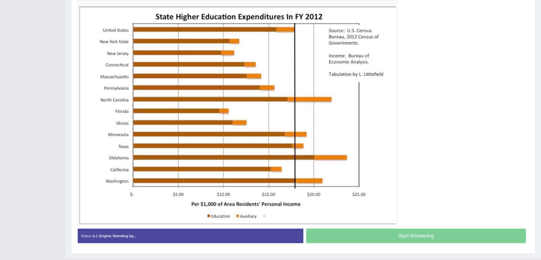
drag, startPoint x: 335, startPoint y: 1, endPoint x: 426, endPoint y: 120, distance: 149.8
click at [426, 120] on div at bounding box center [303, 99] width 451 height 257
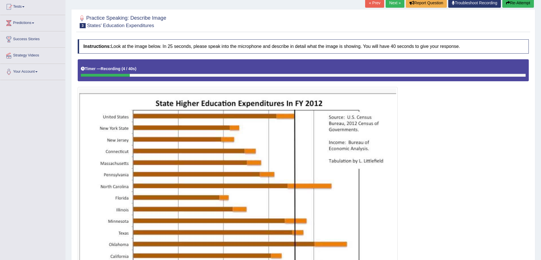
scroll to position [62, 0]
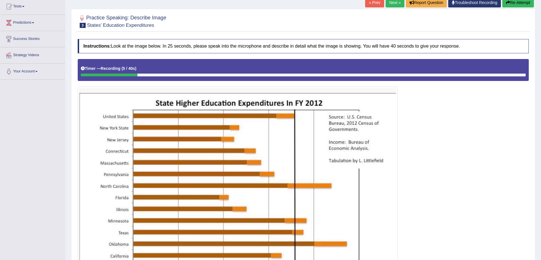
click at [433, 4] on button "Re-Attempt" at bounding box center [518, 3] width 32 height 10
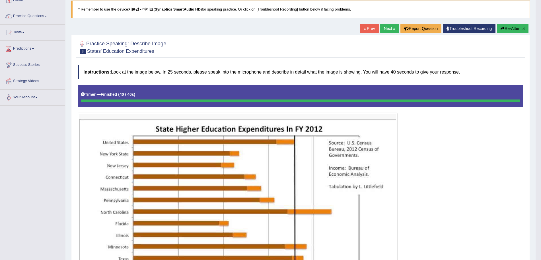
scroll to position [36, 0]
click at [390, 30] on link "Next »" at bounding box center [389, 28] width 19 height 10
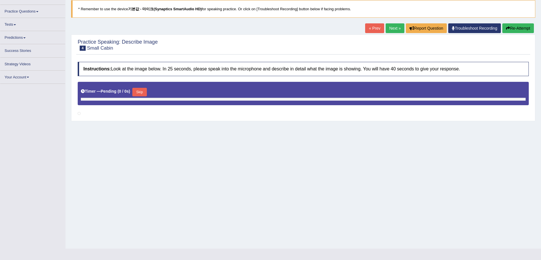
scroll to position [12, 0]
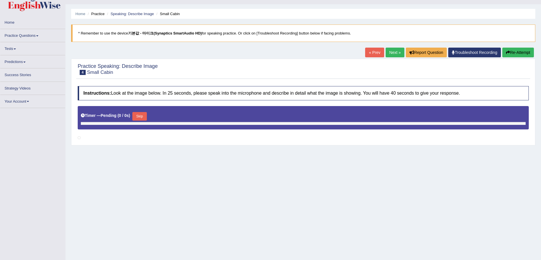
click at [388, 51] on link "Next »" at bounding box center [395, 53] width 19 height 10
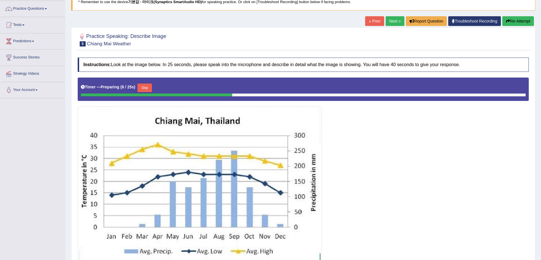
scroll to position [23, 0]
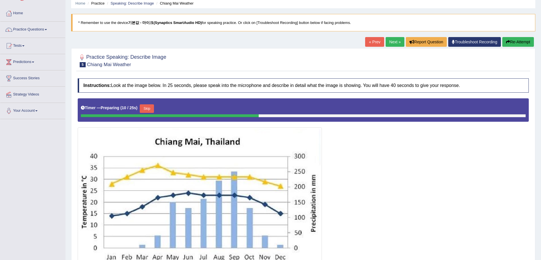
click at [397, 38] on link "Next »" at bounding box center [395, 42] width 19 height 10
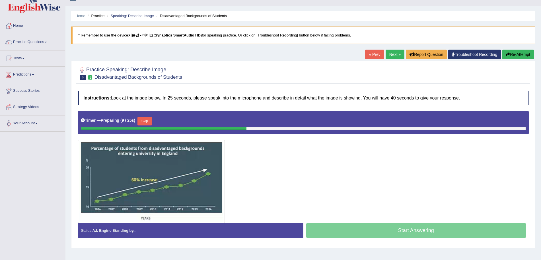
scroll to position [11, 0]
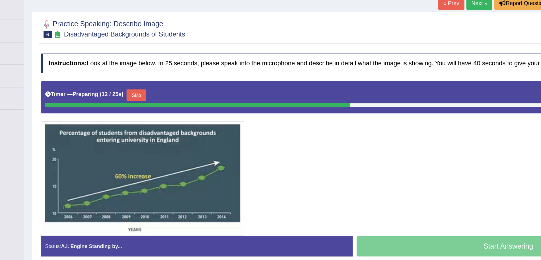
drag, startPoint x: 226, startPoint y: 180, endPoint x: 236, endPoint y: 177, distance: 10.2
click at [236, 177] on div at bounding box center [303, 166] width 451 height 112
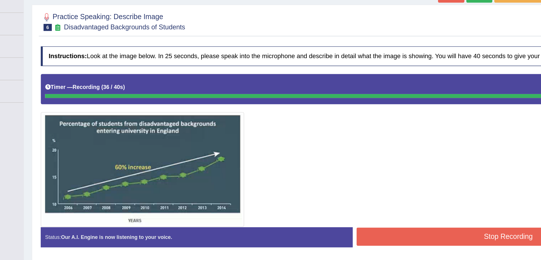
click at [361, 223] on button "Stop Recording" at bounding box center [416, 227] width 220 height 13
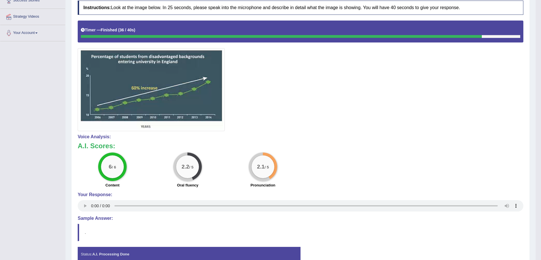
scroll to position [0, 0]
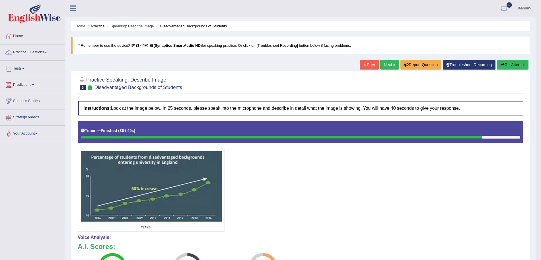
click at [38, 18] on img at bounding box center [34, 13] width 53 height 20
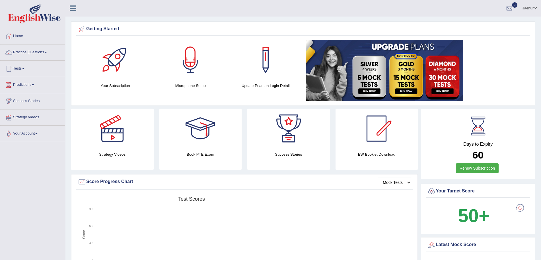
click at [522, 207] on div at bounding box center [519, 207] width 11 height 11
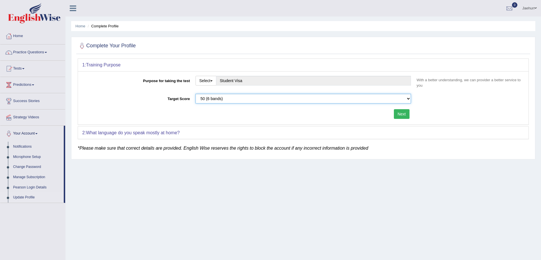
click at [310, 98] on select "Please select the correct value 50 (6 bands) 58 (6.5 bands) 65 (7 bands) 79 (8 …" at bounding box center [302, 99] width 215 height 10
select select "58"
click at [195, 94] on select "Please select the correct value 50 (6 bands) 58 (6.5 bands) 65 (7 bands) 79 (8 …" at bounding box center [302, 99] width 215 height 10
click at [211, 78] on button "Select" at bounding box center [205, 81] width 21 height 10
click at [215, 91] on link "Student Visa" at bounding box center [221, 92] width 51 height 7
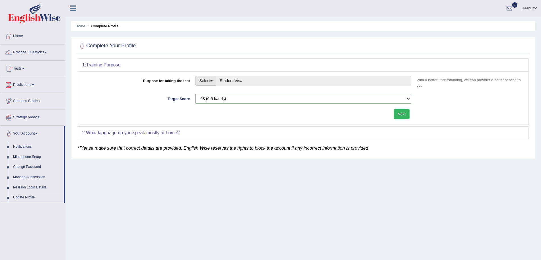
click at [211, 83] on button "Select" at bounding box center [205, 81] width 21 height 10
click at [244, 55] on div "Complete Your Profile 1: Training Purpose Purpose for taking the test Select St…" at bounding box center [303, 98] width 464 height 122
click at [397, 115] on button "Next" at bounding box center [402, 114] width 16 height 10
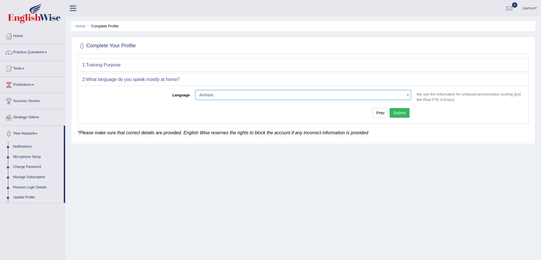
click at [368, 97] on span "Amharic" at bounding box center [301, 95] width 205 height 6
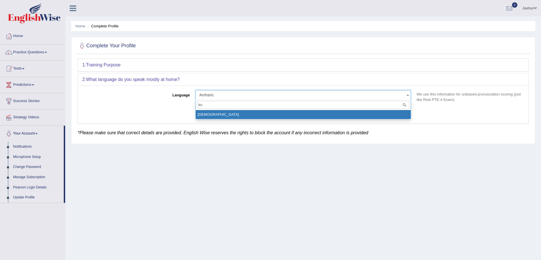
type input "ko"
select select "Korean"
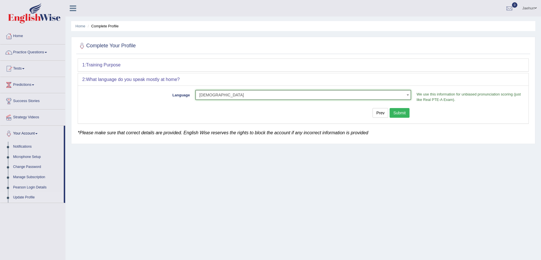
click at [396, 117] on button "Submit" at bounding box center [400, 113] width 20 height 10
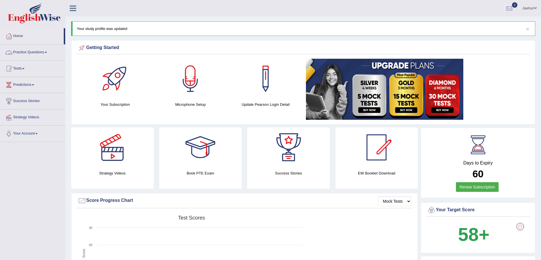
click at [40, 52] on link "Practice Questions" at bounding box center [32, 51] width 65 height 14
